Goal: Obtain resource: Download file/media

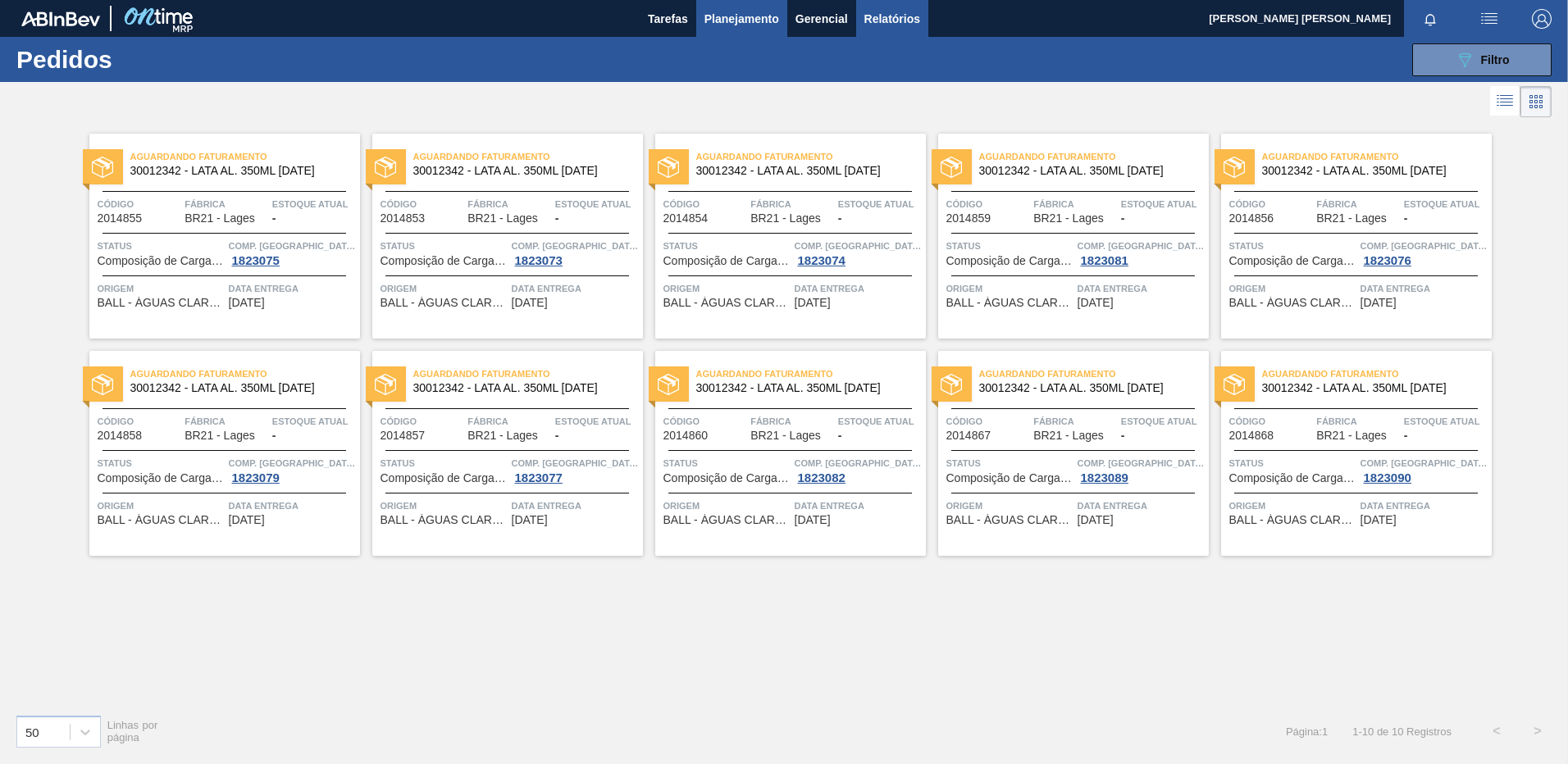
click at [897, 20] on span "Relatórios" at bounding box center [892, 19] width 56 height 19
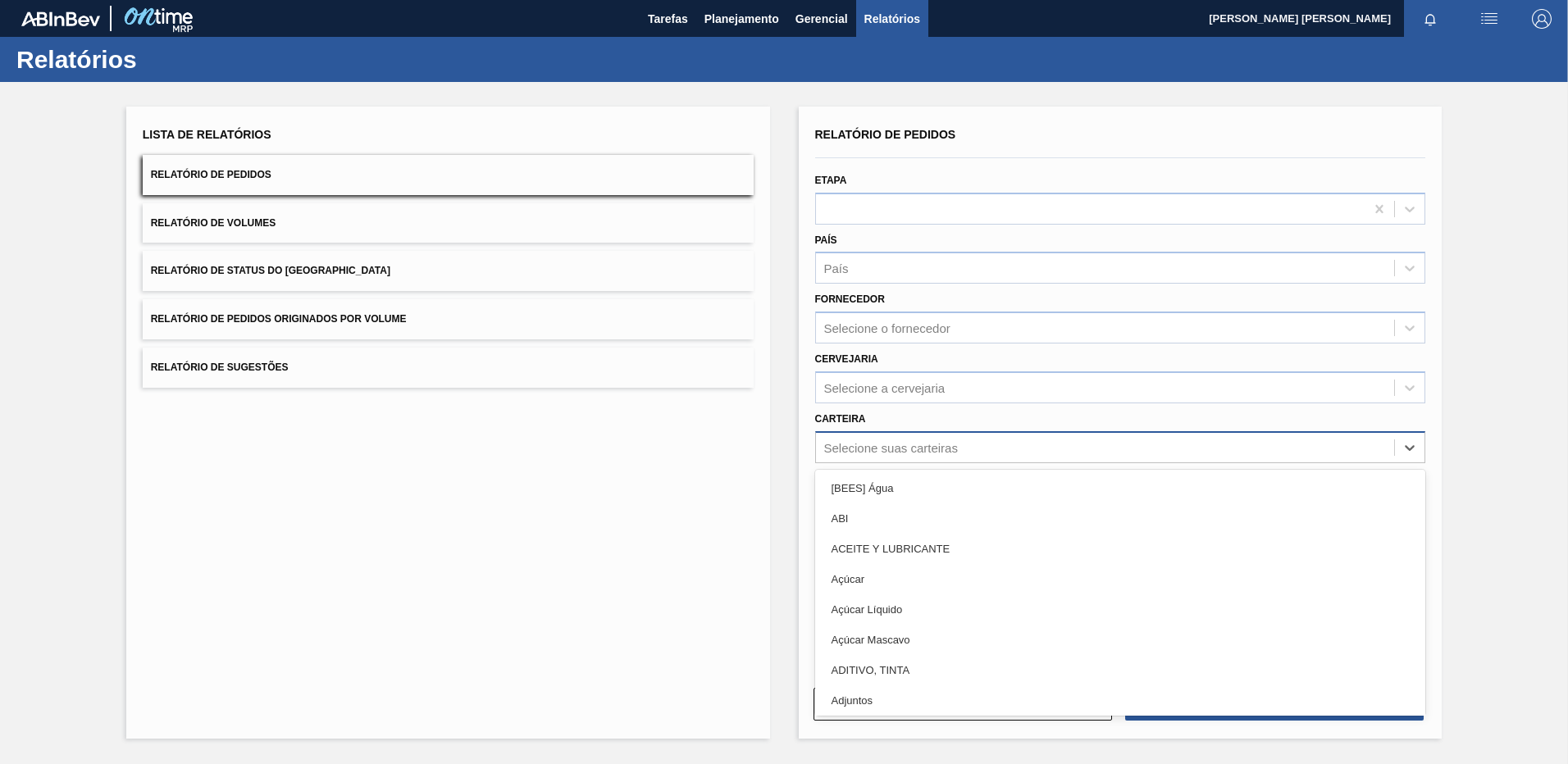
click at [905, 453] on div "Selecione suas carteiras" at bounding box center [891, 447] width 133 height 14
click at [920, 383] on div "Selecione a cervejaria" at bounding box center [884, 387] width 121 height 14
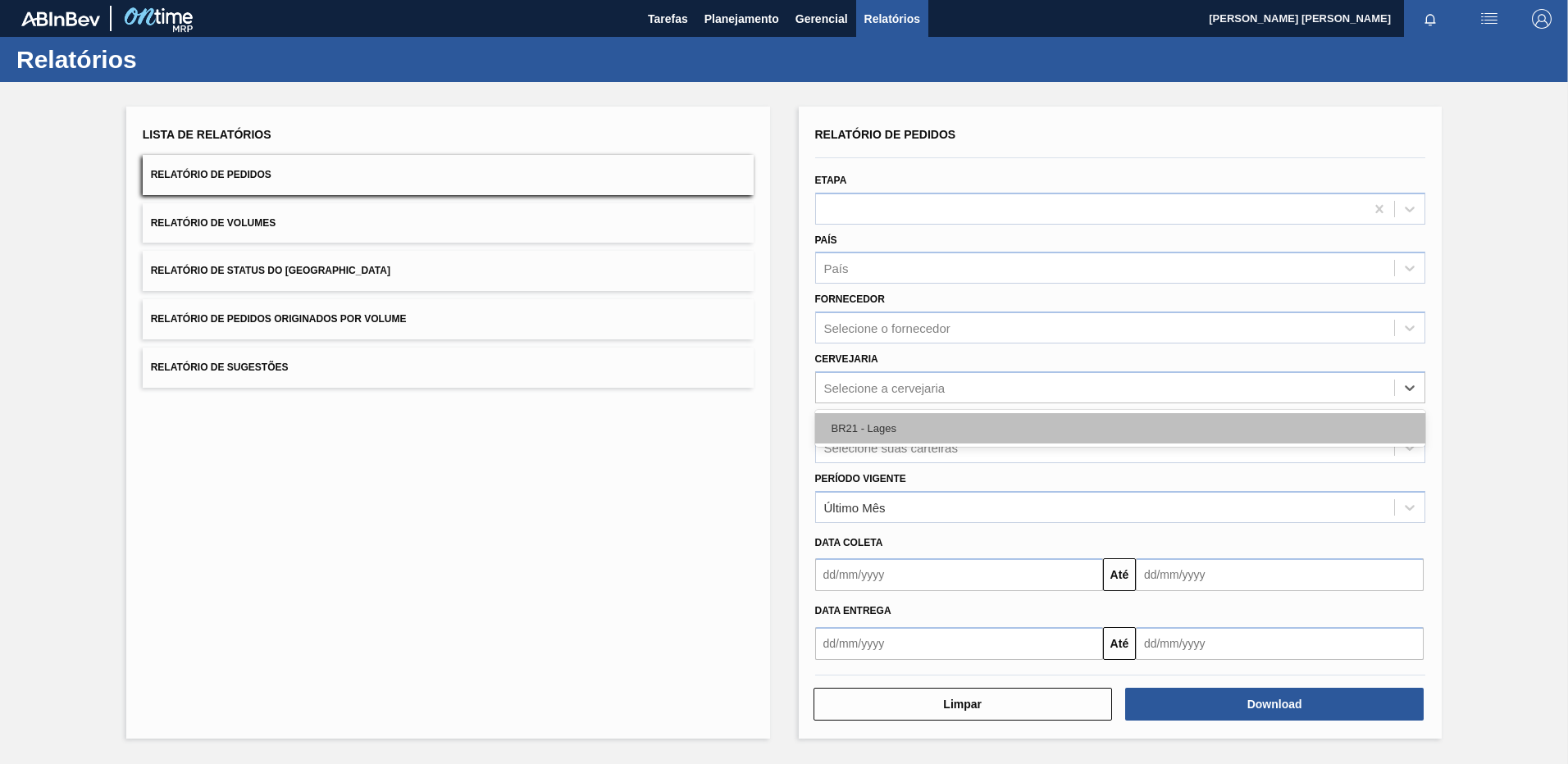
click at [893, 420] on div "BR21 - Lages" at bounding box center [1121, 428] width 611 height 31
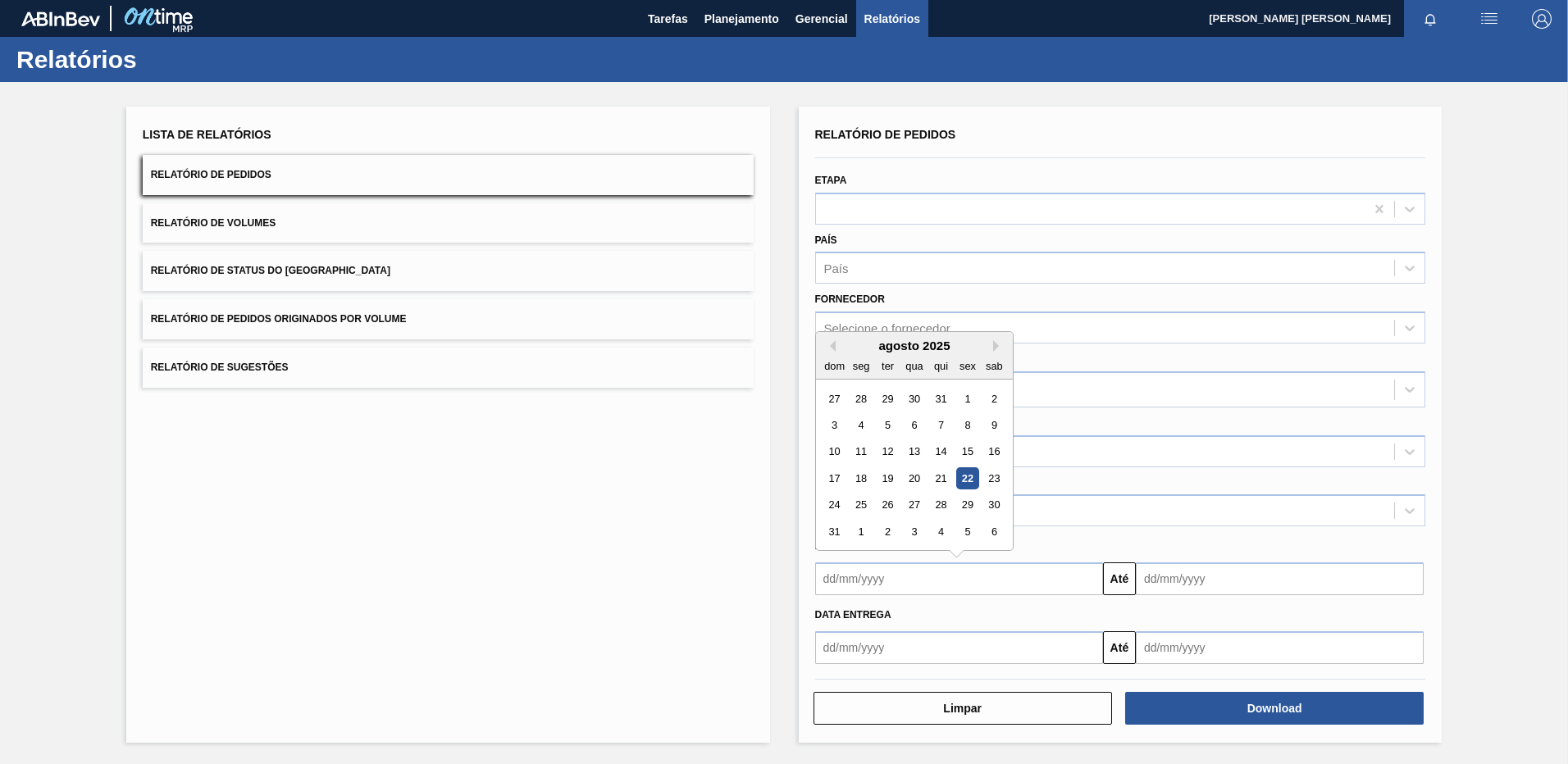
click at [893, 587] on input "text" at bounding box center [959, 579] width 288 height 32
click at [857, 482] on div "18" at bounding box center [861, 479] width 22 height 22
type input "[DATE]"
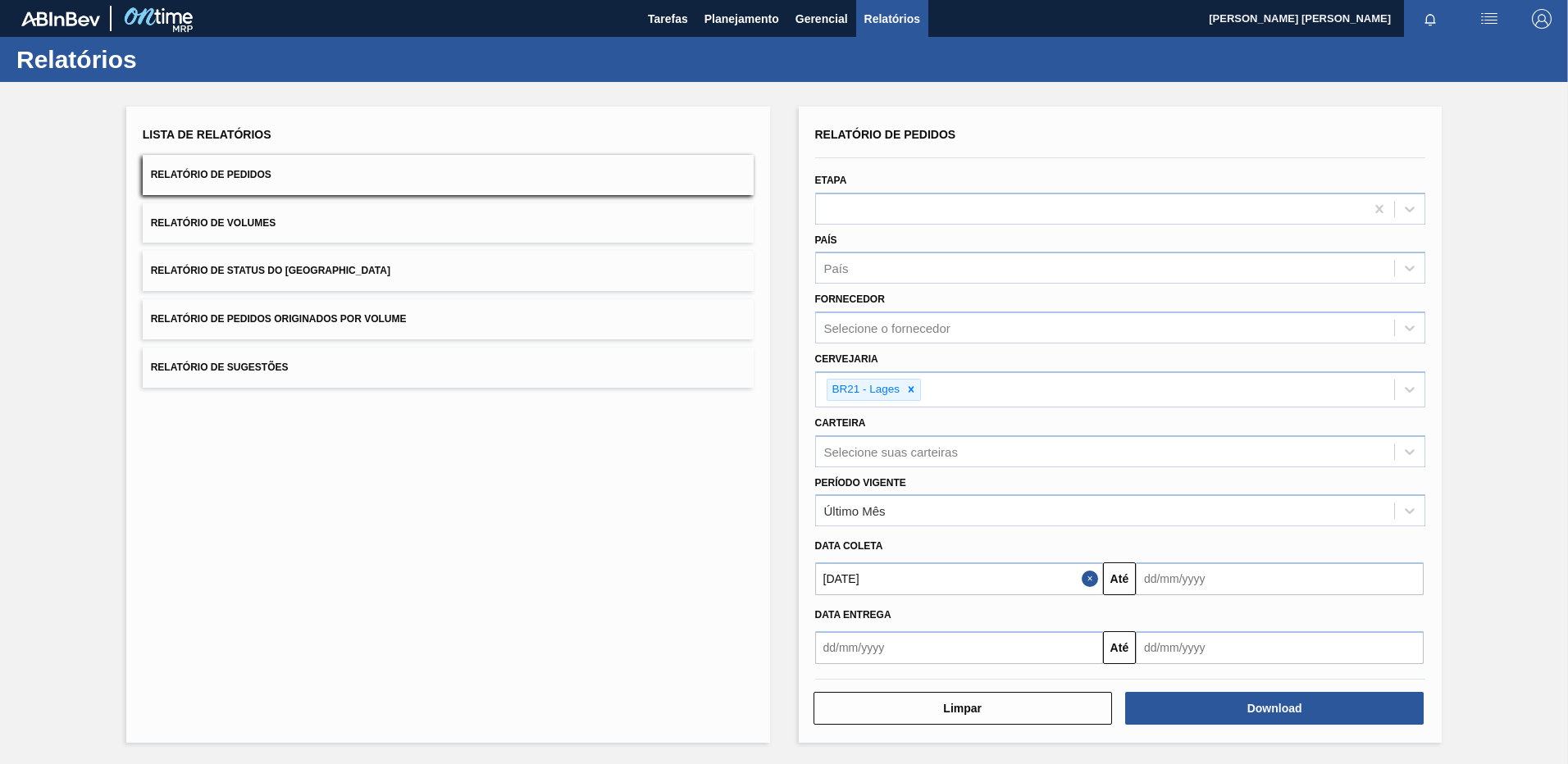
click at [875, 595] on input "text" at bounding box center [959, 579] width 288 height 32
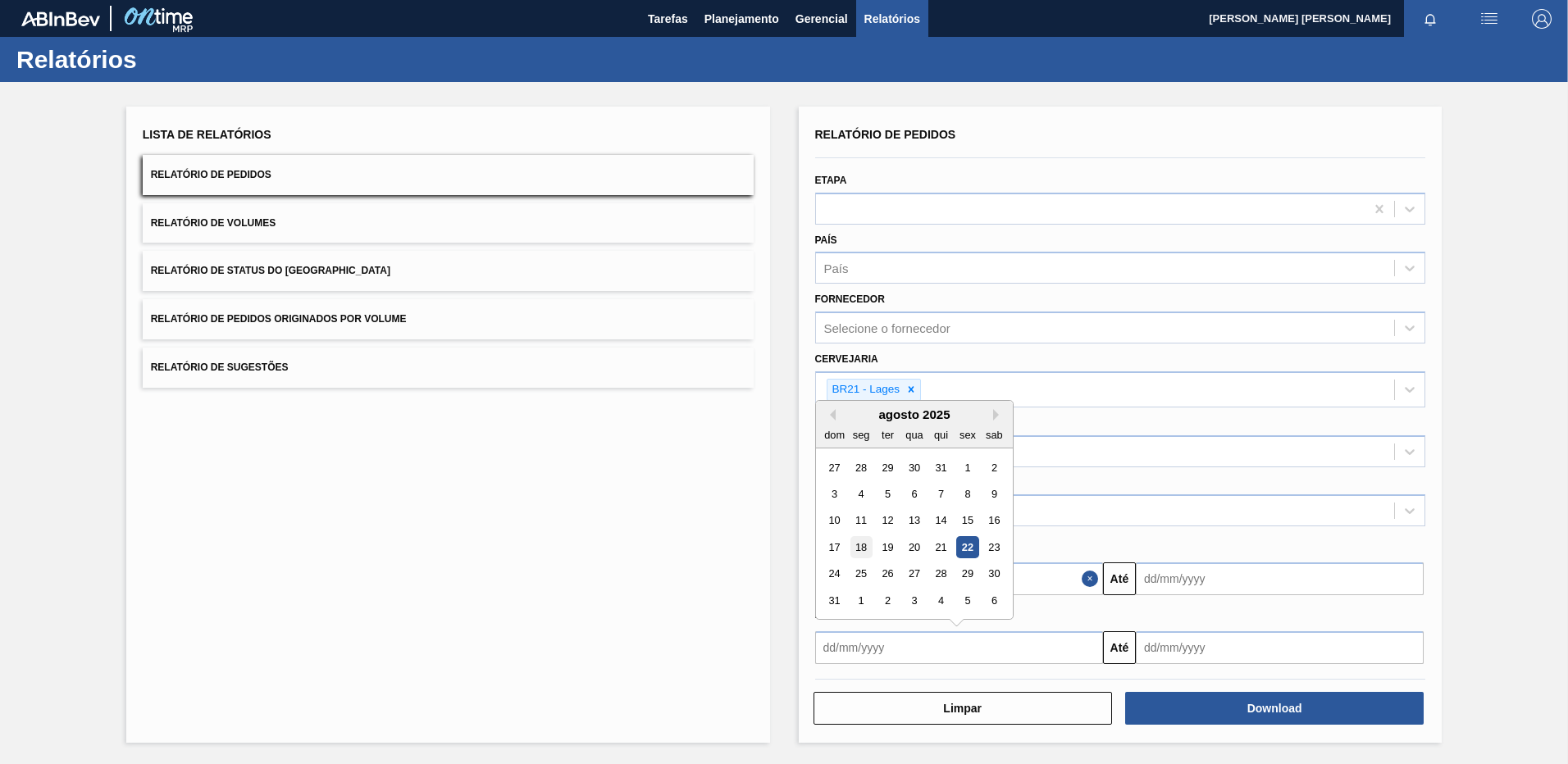
click at [860, 547] on div "18" at bounding box center [861, 547] width 22 height 22
type input "[DATE]"
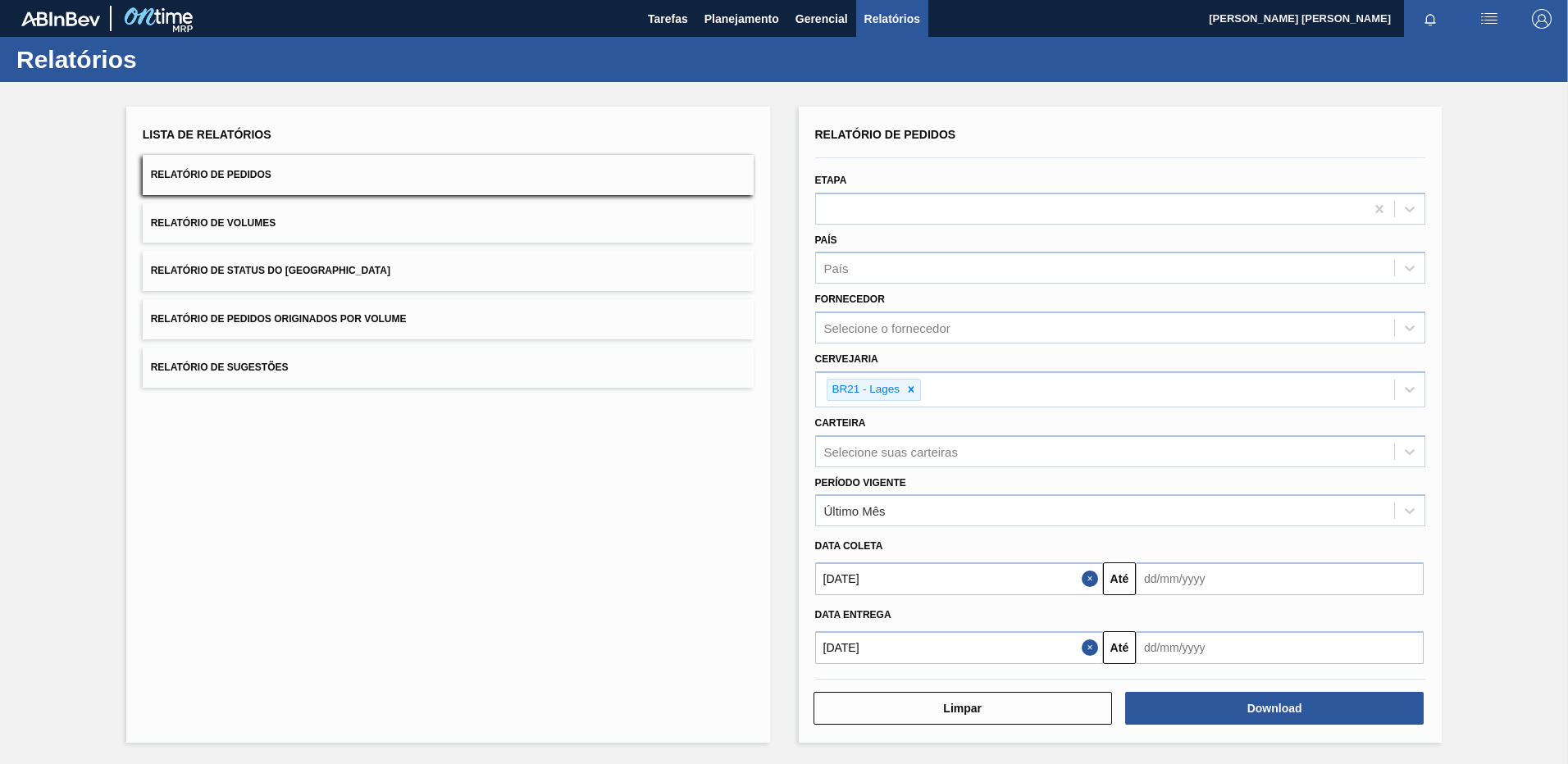
click at [1298, 591] on input "text" at bounding box center [1280, 579] width 288 height 32
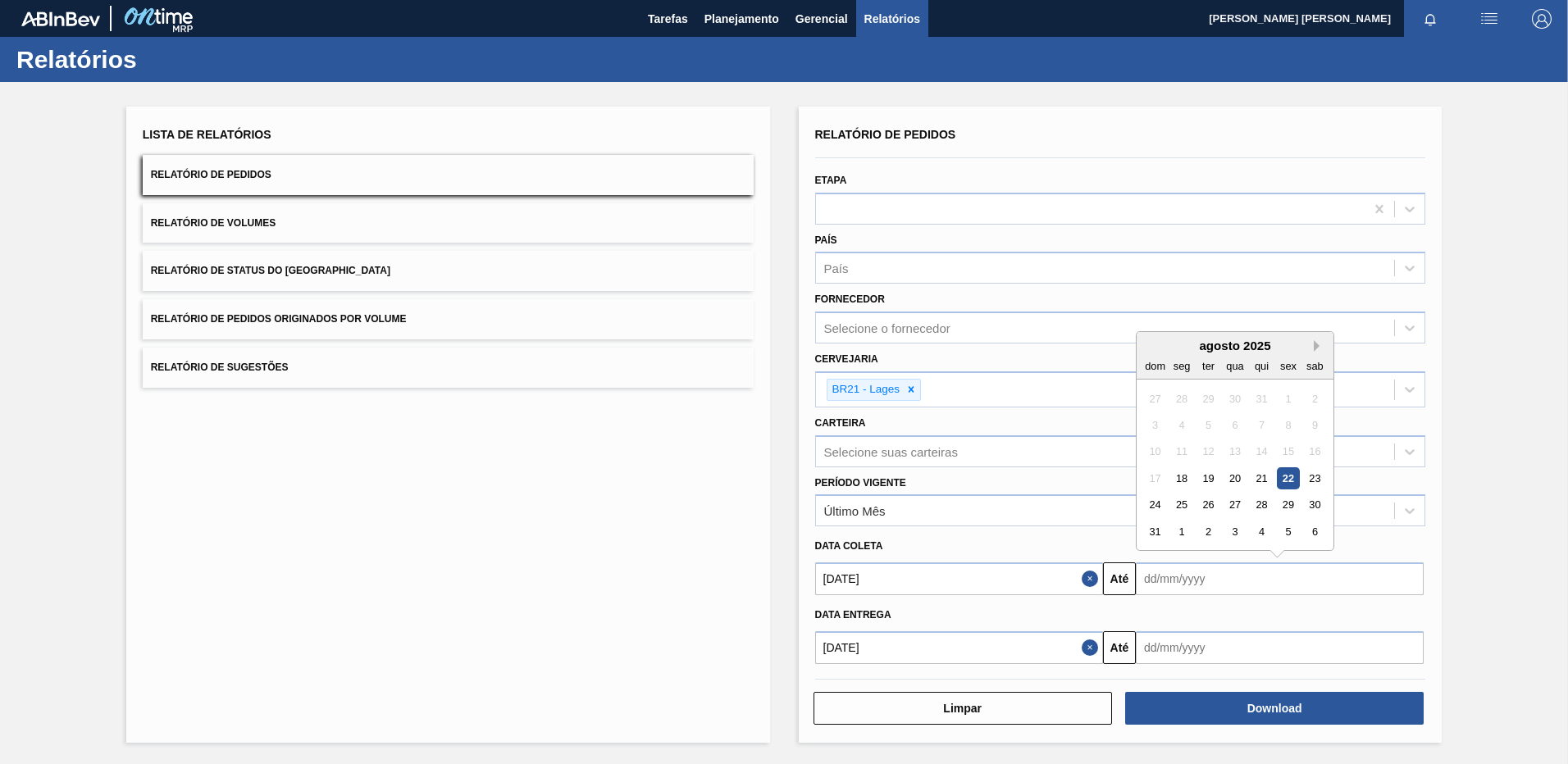
click at [1316, 341] on button "Next Month" at bounding box center [1320, 346] width 11 height 11
click at [1323, 446] on div "20" at bounding box center [1315, 452] width 22 height 22
type input "[DATE]"
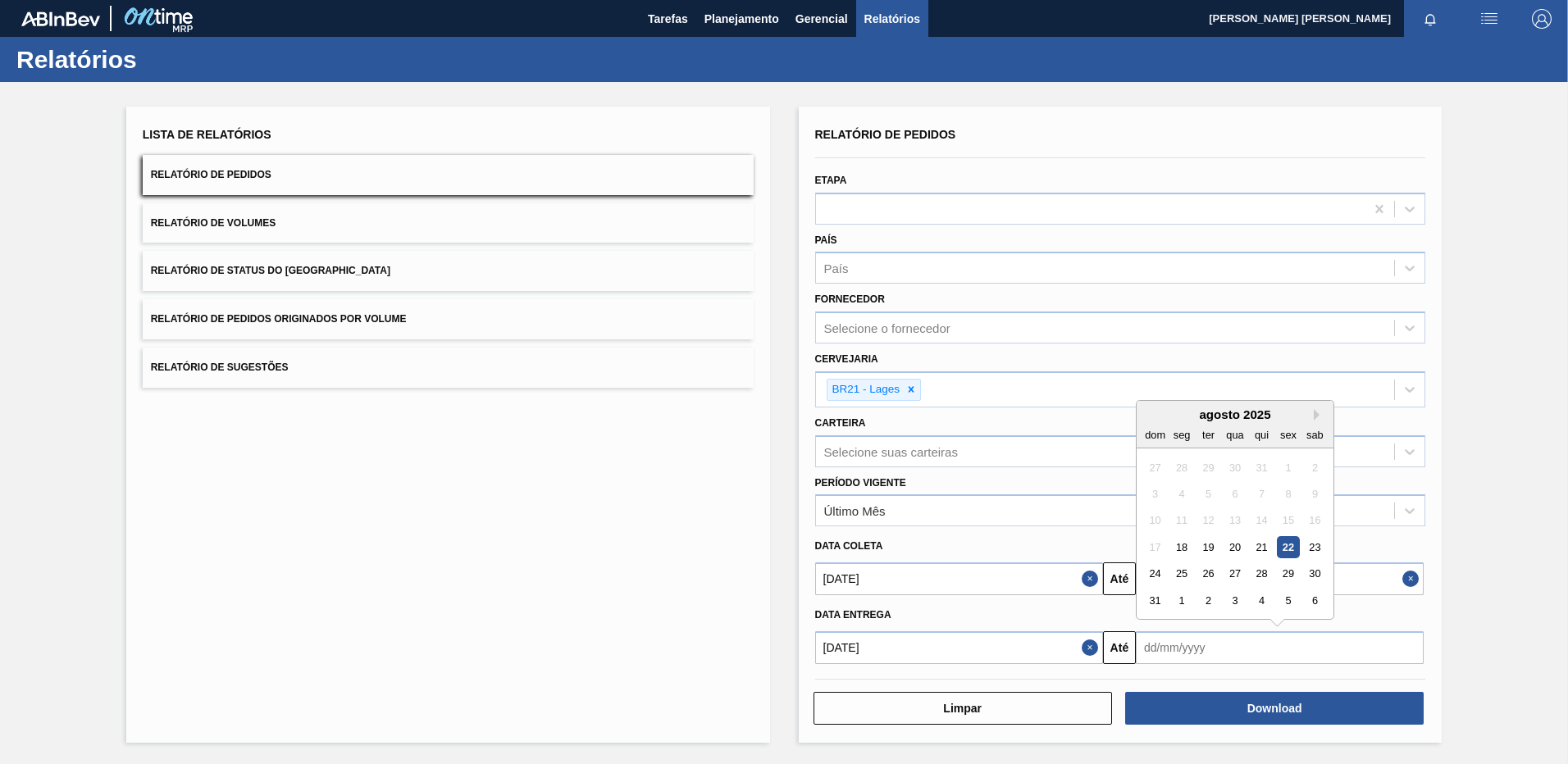
click at [1184, 648] on input "text" at bounding box center [1280, 647] width 288 height 32
click at [1315, 416] on button "Next Month" at bounding box center [1320, 415] width 11 height 11
click at [1315, 530] on div "20" at bounding box center [1315, 521] width 22 height 22
type input "[DATE]"
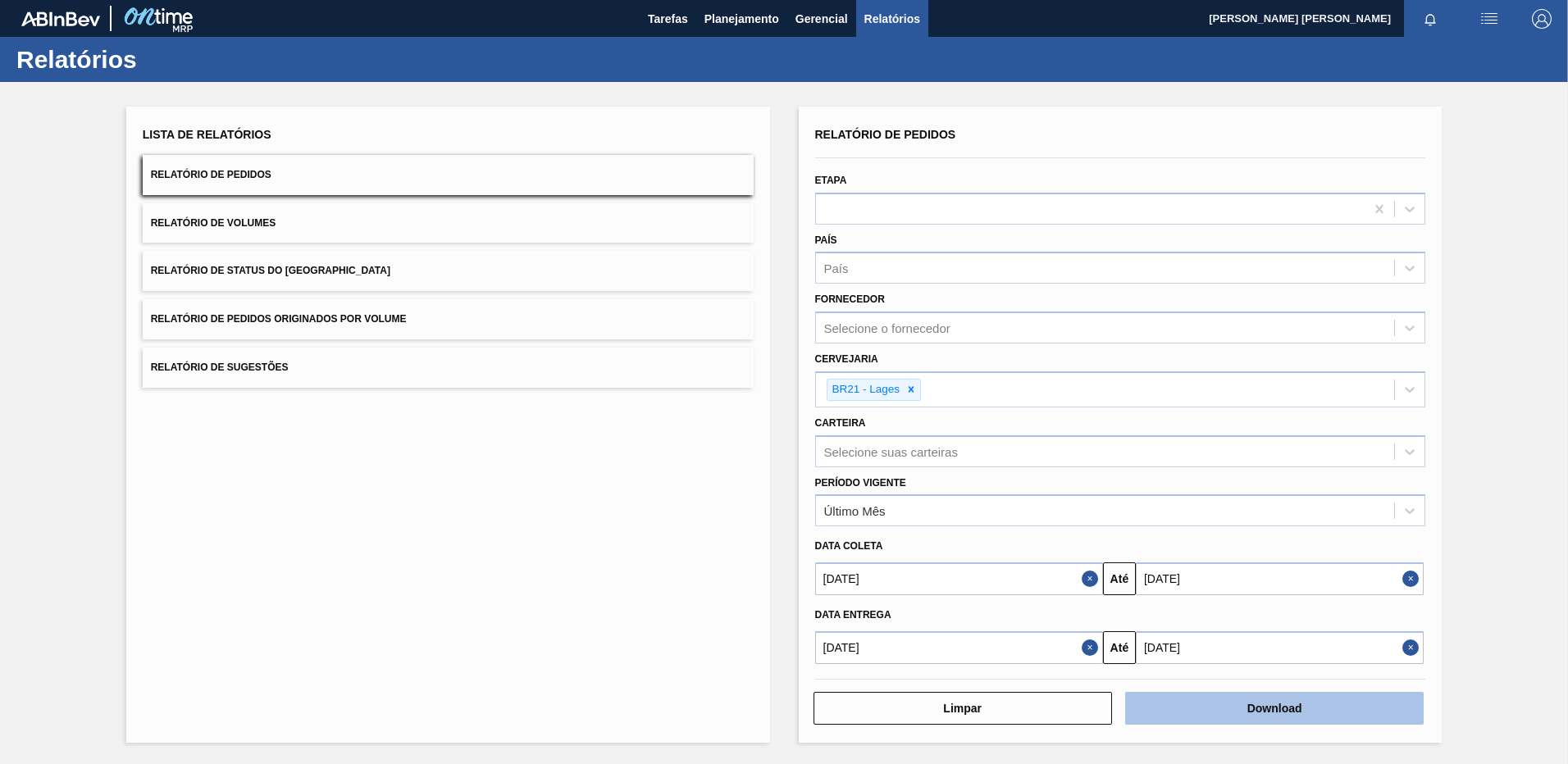
click at [1224, 715] on button "Download" at bounding box center [1274, 708] width 298 height 32
click at [1539, 106] on div "Lista de Relatórios Relatório de Pedidos Relatório de Volumes Relatório de Stat…" at bounding box center [784, 423] width 1568 height 682
click at [1315, 703] on button "Download" at bounding box center [1274, 708] width 298 height 32
click at [1508, 197] on div "Lista de Relatórios Relatório de Pedidos Relatório de Volumes Relatório de Stat…" at bounding box center [784, 423] width 1568 height 682
